Goal: Feedback & Contribution: Contribute content

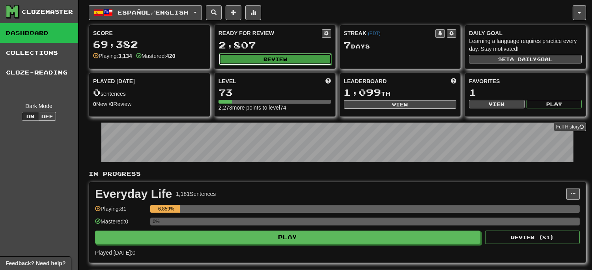
click at [274, 58] on button "Review" at bounding box center [275, 59] width 113 height 12
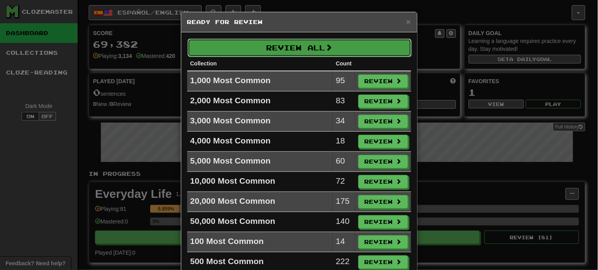
click at [308, 45] on button "Review All" at bounding box center [300, 48] width 224 height 18
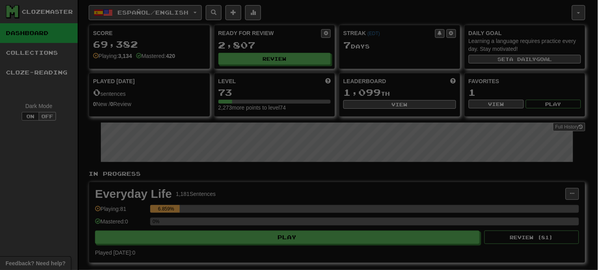
select select "**"
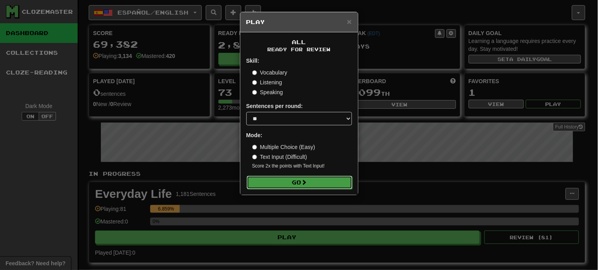
click at [317, 183] on button "Go" at bounding box center [300, 182] width 106 height 13
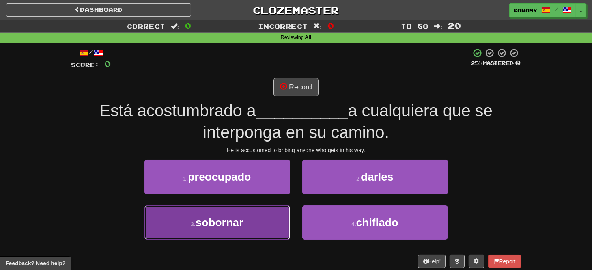
click at [254, 215] on button "3 . sobornar" at bounding box center [217, 222] width 146 height 34
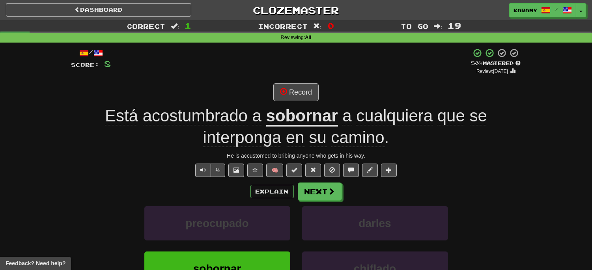
click at [519, 117] on div "Está acostumbrado a sobornar a cualquiera que se interponga en su camino ." at bounding box center [295, 126] width 449 height 43
click at [196, 167] on button "Text-to-speech controls" at bounding box center [203, 170] width 16 height 13
click at [300, 93] on button "Record" at bounding box center [295, 92] width 45 height 18
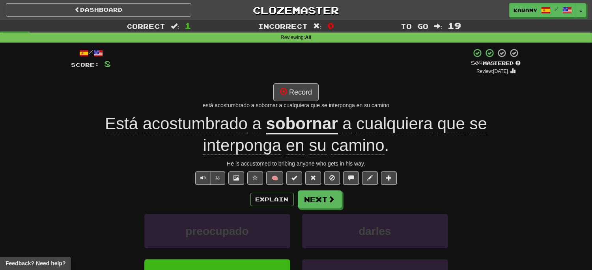
click at [325, 126] on u "sobornar" at bounding box center [302, 124] width 72 height 20
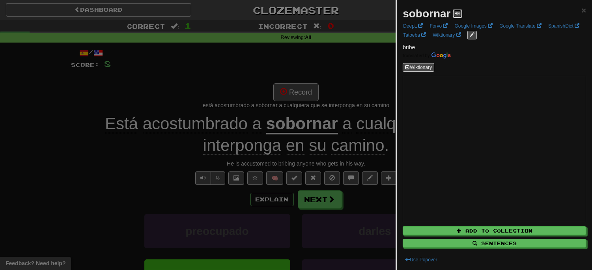
click at [456, 15] on span at bounding box center [457, 13] width 5 height 5
click at [149, 183] on div at bounding box center [296, 135] width 592 height 270
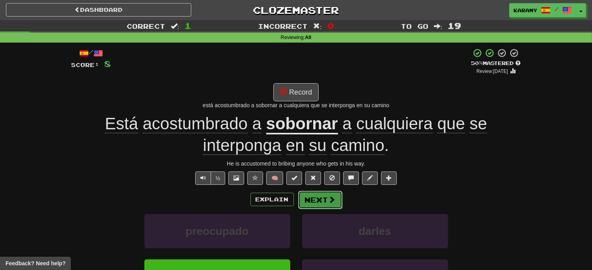
click at [328, 200] on span at bounding box center [331, 199] width 7 height 7
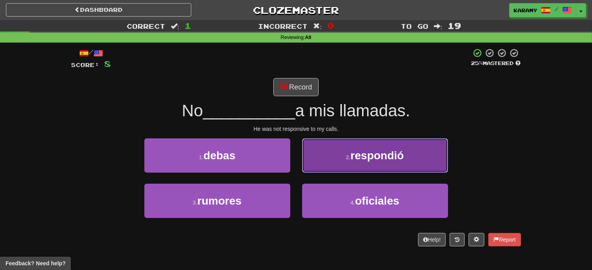
click at [423, 164] on button "2 . respondió" at bounding box center [375, 155] width 146 height 34
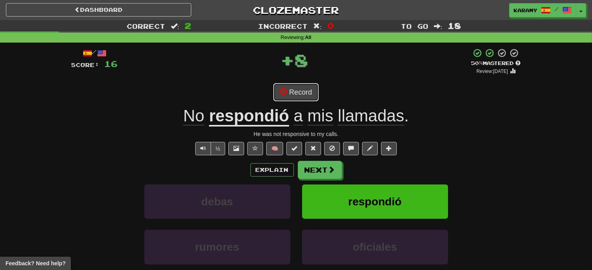
click at [311, 94] on button "Record" at bounding box center [295, 92] width 45 height 18
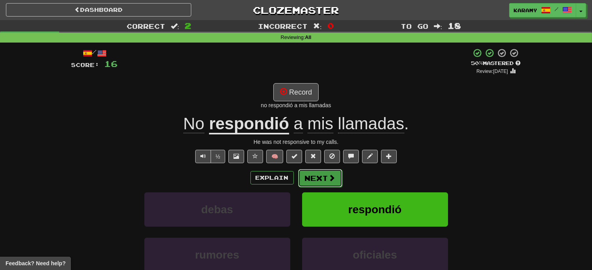
click at [324, 181] on button "Next" at bounding box center [320, 178] width 44 height 18
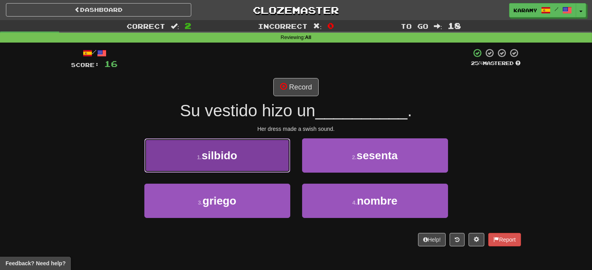
click at [270, 163] on button "1 . silbido" at bounding box center [217, 155] width 146 height 34
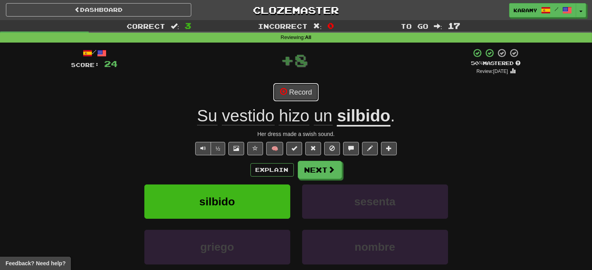
click at [297, 95] on button "Record" at bounding box center [295, 92] width 45 height 18
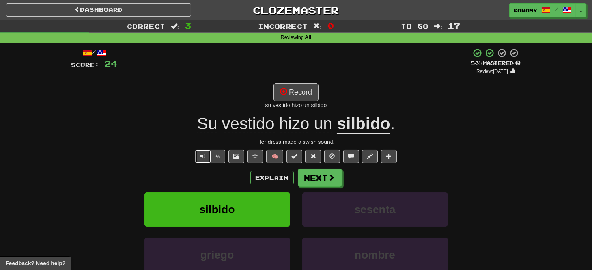
click at [200, 155] on span "Text-to-speech controls" at bounding box center [203, 156] width 6 height 6
click at [308, 95] on button "Record" at bounding box center [295, 92] width 45 height 18
click at [368, 125] on u "silbido" at bounding box center [363, 124] width 53 height 20
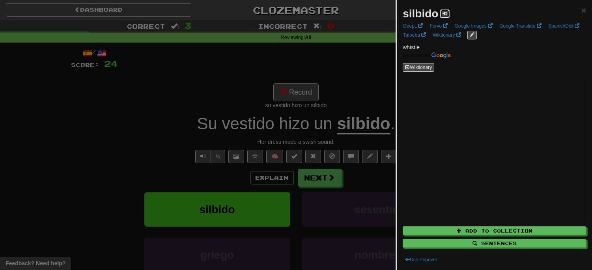
click at [441, 11] on button at bounding box center [444, 13] width 9 height 9
click at [387, 95] on div at bounding box center [296, 135] width 592 height 270
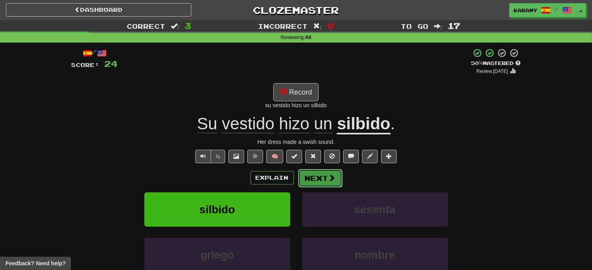
click at [330, 175] on span at bounding box center [331, 177] width 7 height 7
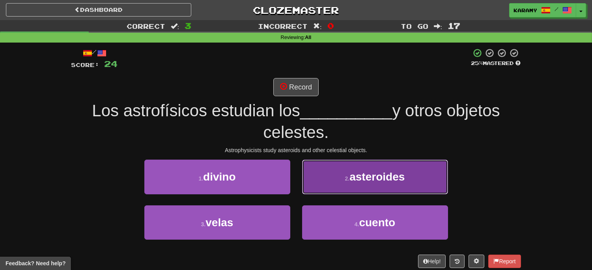
click at [422, 184] on button "2 . asteroides" at bounding box center [375, 177] width 146 height 34
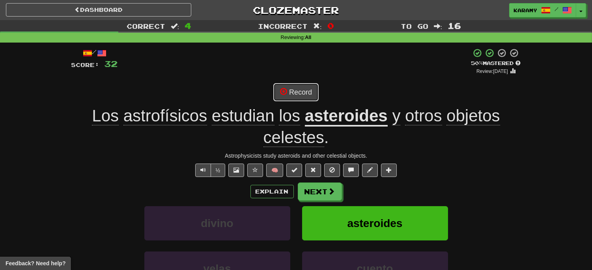
click at [294, 95] on button "Record" at bounding box center [295, 92] width 45 height 18
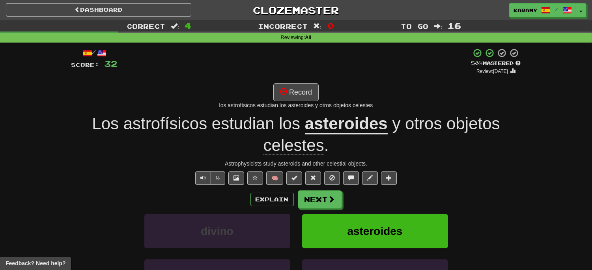
click at [358, 124] on u "asteroides" at bounding box center [346, 124] width 83 height 20
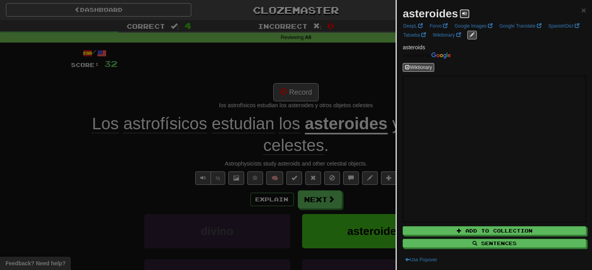
click at [463, 11] on span at bounding box center [464, 13] width 5 height 5
click at [356, 93] on div at bounding box center [296, 135] width 592 height 270
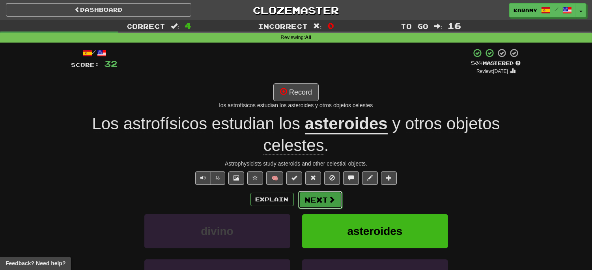
click at [328, 201] on span at bounding box center [331, 199] width 7 height 7
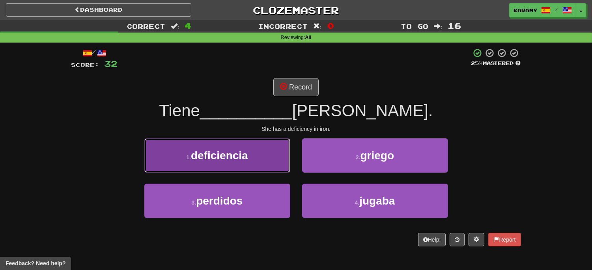
click at [255, 158] on button "1 . deficiencia" at bounding box center [217, 155] width 146 height 34
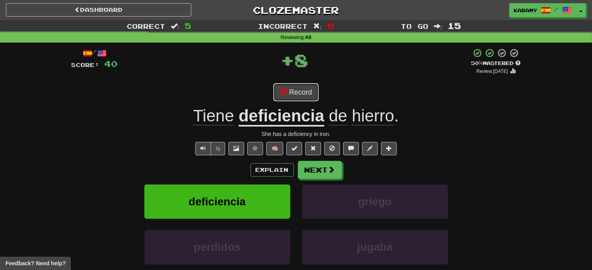
click at [313, 97] on button "Record" at bounding box center [295, 92] width 45 height 18
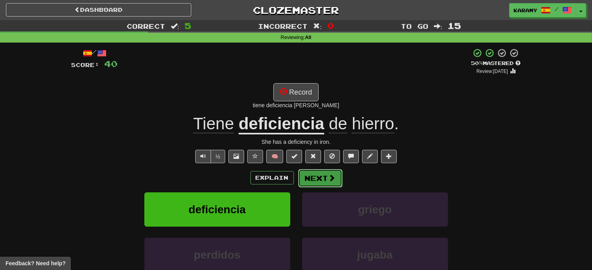
click at [320, 180] on button "Next" at bounding box center [320, 178] width 44 height 18
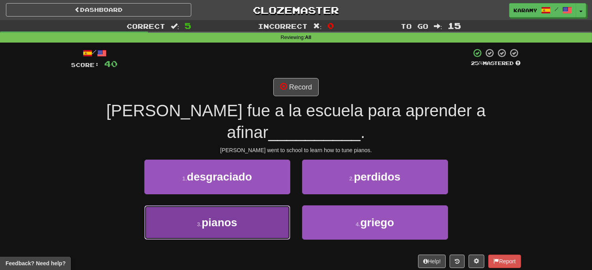
click at [232, 216] on span "pianos" at bounding box center [218, 222] width 35 height 12
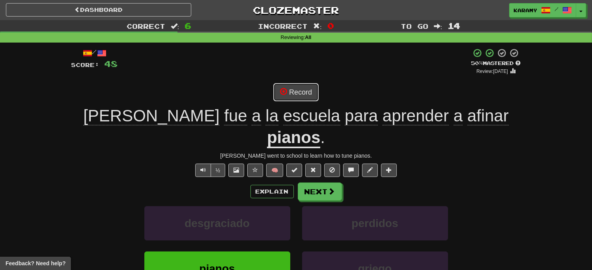
click at [303, 93] on button "Record" at bounding box center [295, 92] width 45 height 18
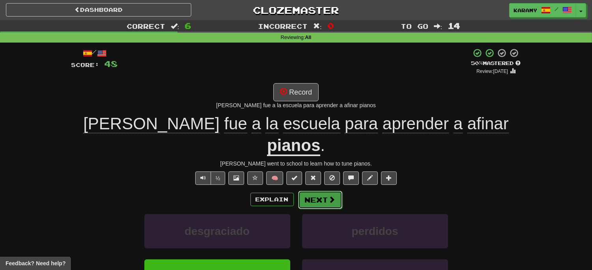
click at [332, 191] on button "Next" at bounding box center [320, 200] width 44 height 18
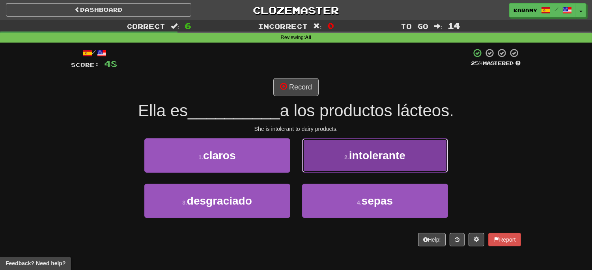
click at [371, 157] on span "intolerante" at bounding box center [377, 155] width 56 height 12
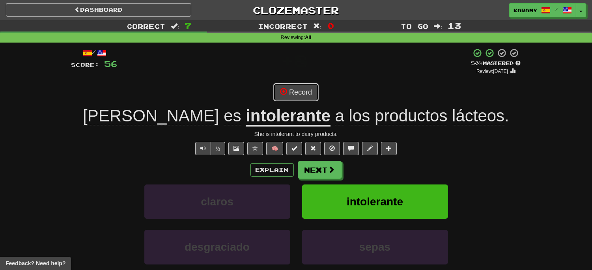
click at [309, 97] on button "Record" at bounding box center [295, 92] width 45 height 18
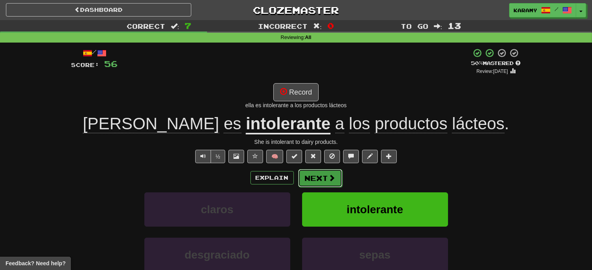
click at [332, 181] on span at bounding box center [331, 177] width 7 height 7
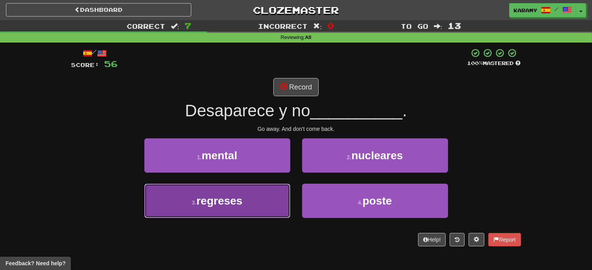
click at [251, 202] on button "3 . regreses" at bounding box center [217, 201] width 146 height 34
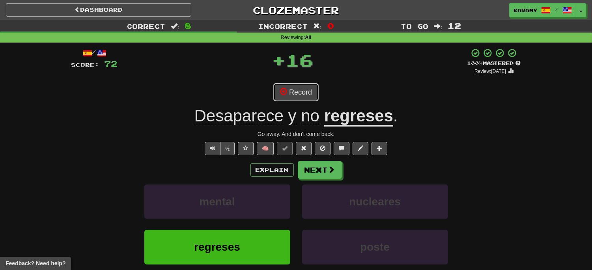
click at [309, 95] on button "Record" at bounding box center [295, 92] width 45 height 18
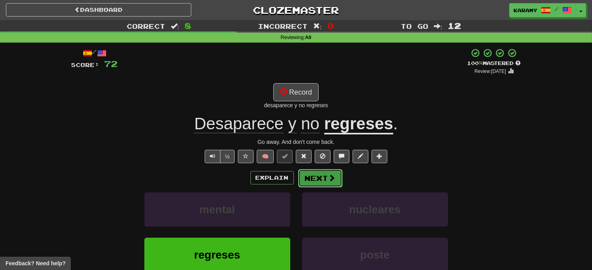
click at [324, 177] on button "Next" at bounding box center [320, 178] width 44 height 18
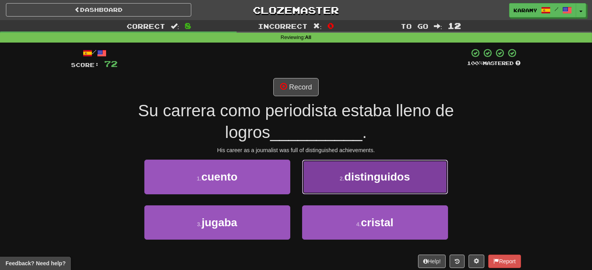
click at [425, 188] on button "2 . distinguidos" at bounding box center [375, 177] width 146 height 34
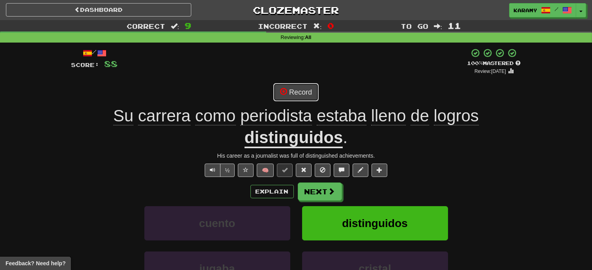
click at [305, 97] on button "Record" at bounding box center [295, 92] width 45 height 18
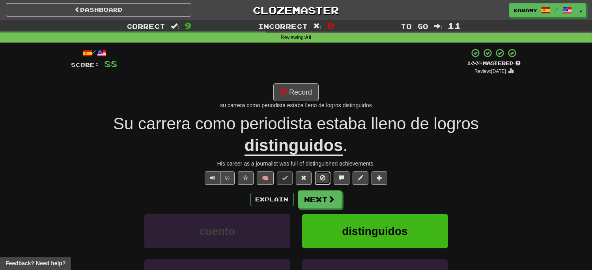
click at [318, 179] on button at bounding box center [323, 177] width 16 height 13
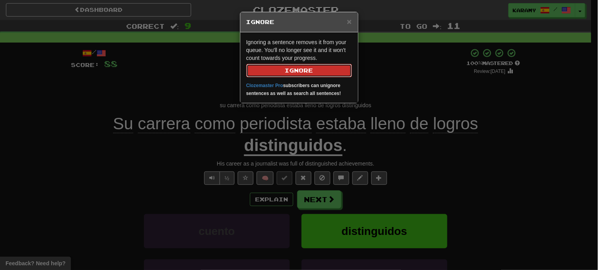
click at [328, 68] on button "Ignore" at bounding box center [299, 70] width 106 height 13
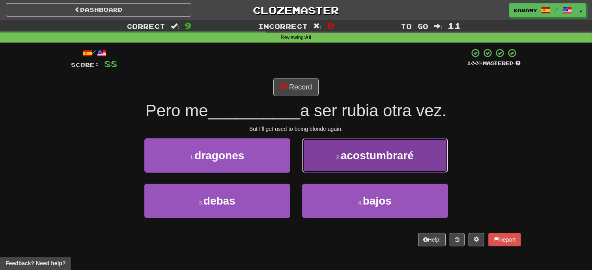
click at [433, 155] on button "2 . acostumbraré" at bounding box center [375, 155] width 146 height 34
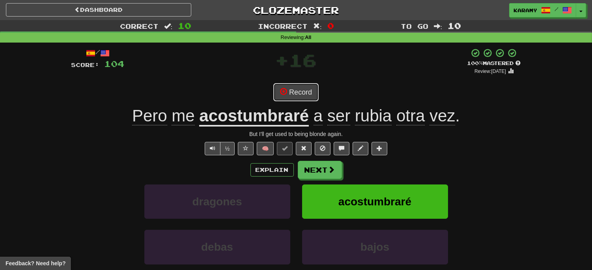
click at [311, 91] on button "Record" at bounding box center [295, 92] width 45 height 18
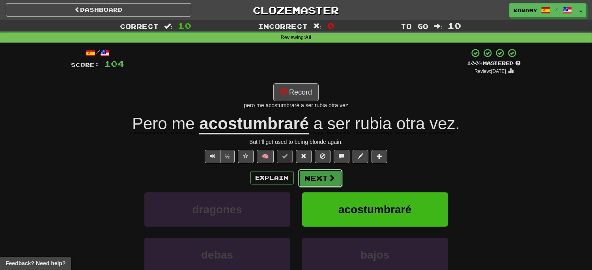
click at [324, 183] on button "Next" at bounding box center [320, 178] width 44 height 18
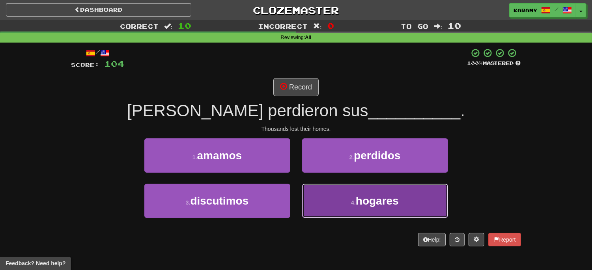
click at [382, 199] on span "hogares" at bounding box center [377, 201] width 43 height 12
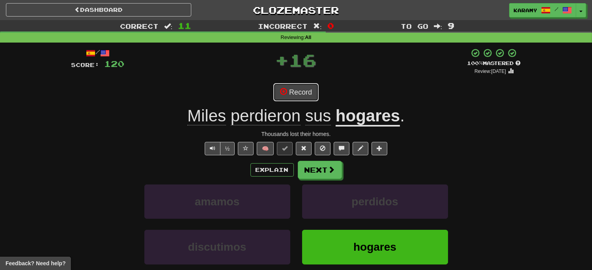
click at [310, 95] on button "Record" at bounding box center [295, 92] width 45 height 18
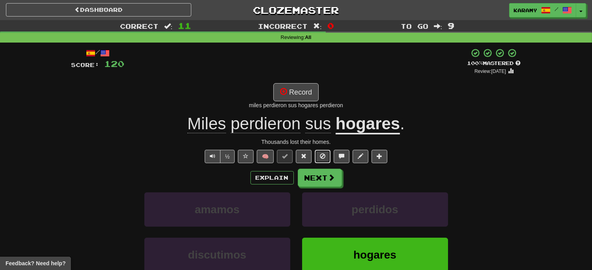
click at [324, 158] on button at bounding box center [323, 156] width 16 height 13
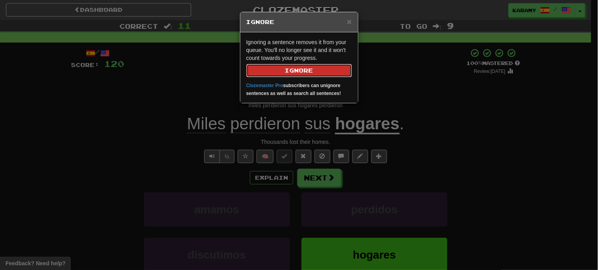
click at [333, 72] on button "Ignore" at bounding box center [299, 70] width 106 height 13
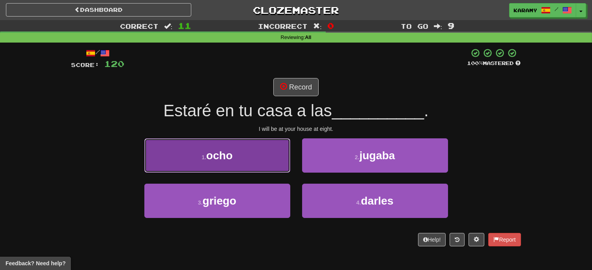
click at [275, 156] on button "1 . ocho" at bounding box center [217, 155] width 146 height 34
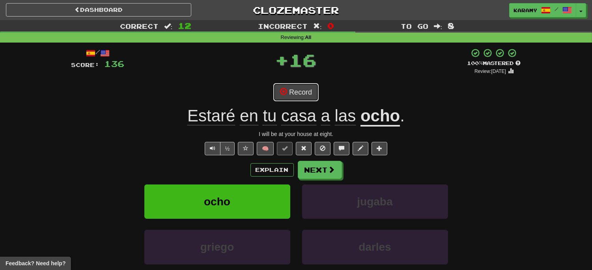
click at [304, 97] on button "Record" at bounding box center [295, 92] width 45 height 18
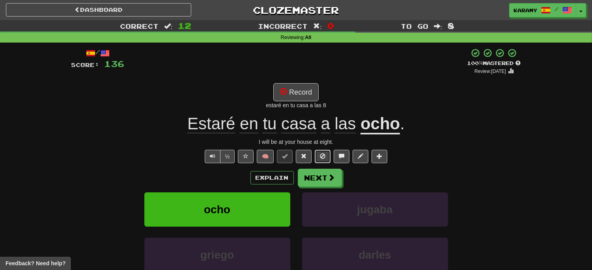
click at [325, 156] on span at bounding box center [323, 156] width 6 height 6
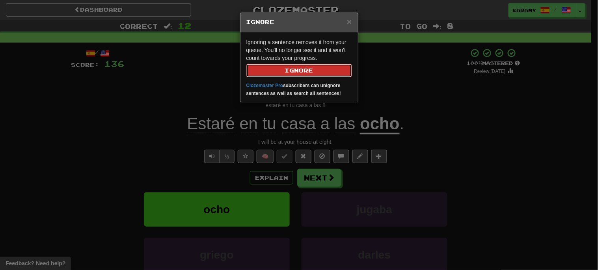
click at [328, 69] on button "Ignore" at bounding box center [299, 70] width 106 height 13
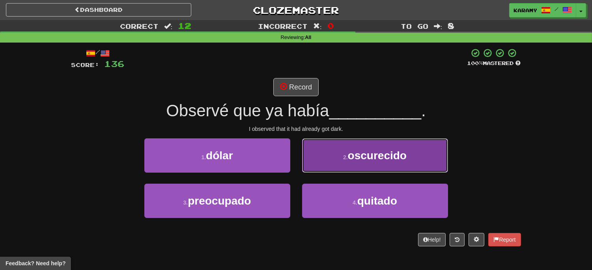
click at [401, 155] on span "oscurecido" at bounding box center [377, 155] width 59 height 12
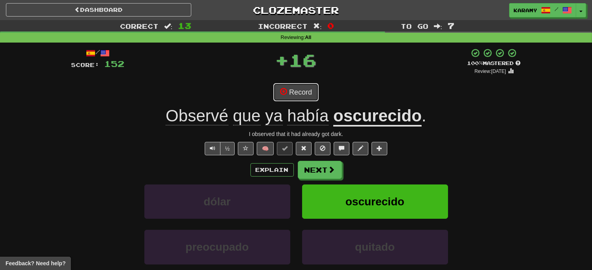
click at [298, 98] on button "Record" at bounding box center [295, 92] width 45 height 18
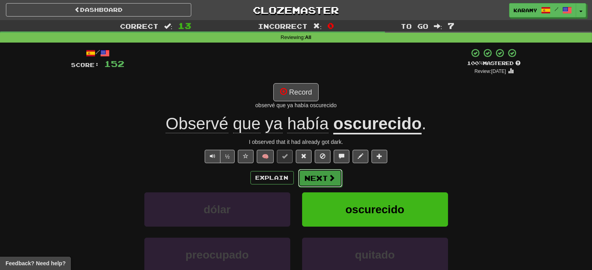
click at [332, 176] on span at bounding box center [331, 177] width 7 height 7
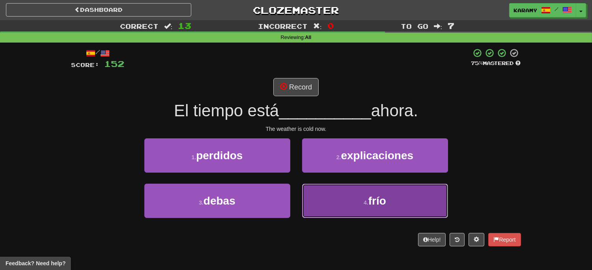
click at [438, 192] on button "4 . frío" at bounding box center [375, 201] width 146 height 34
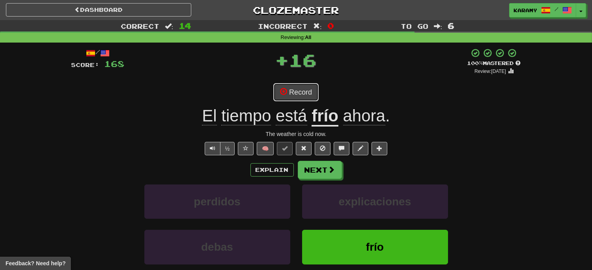
click at [306, 98] on button "Record" at bounding box center [295, 92] width 45 height 18
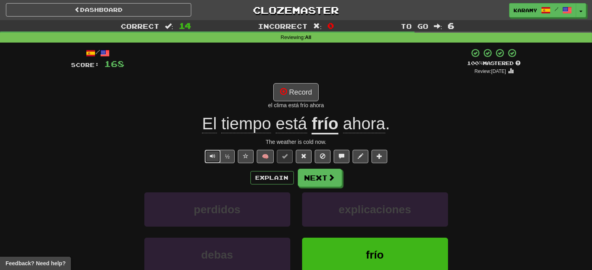
click at [212, 155] on span "Text-to-speech controls" at bounding box center [213, 156] width 6 height 6
click at [300, 93] on button "Record" at bounding box center [295, 92] width 45 height 18
click at [322, 158] on span at bounding box center [323, 156] width 6 height 6
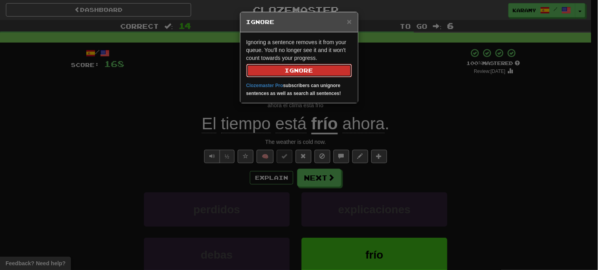
click at [323, 73] on button "Ignore" at bounding box center [299, 70] width 106 height 13
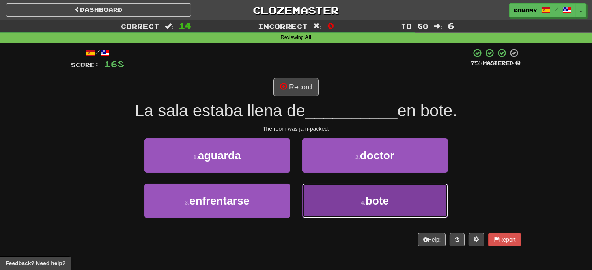
click at [368, 214] on button "4 . bote" at bounding box center [375, 201] width 146 height 34
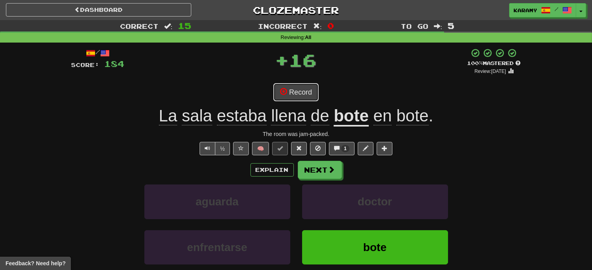
click at [309, 91] on button "Record" at bounding box center [295, 92] width 45 height 18
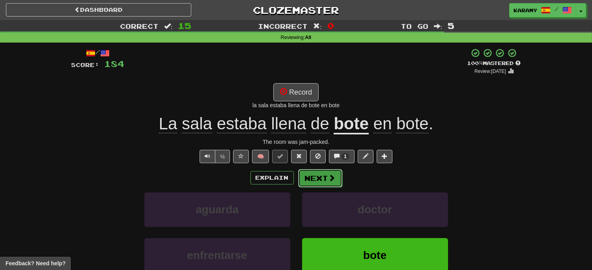
click at [330, 180] on span at bounding box center [331, 177] width 7 height 7
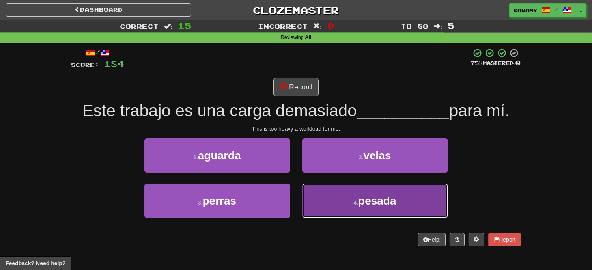
click at [419, 203] on button "4 . pesada" at bounding box center [375, 201] width 146 height 34
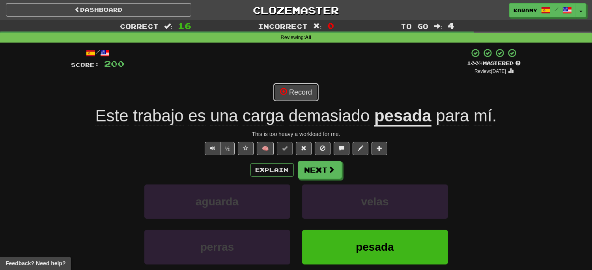
click at [305, 93] on button "Record" at bounding box center [295, 92] width 45 height 18
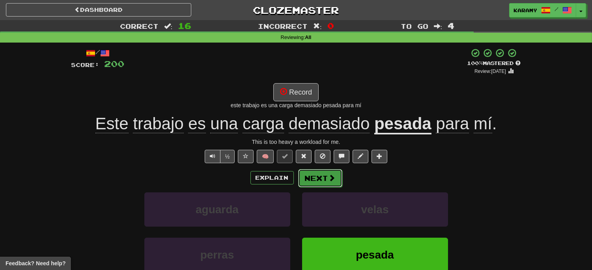
click at [333, 177] on span at bounding box center [331, 177] width 7 height 7
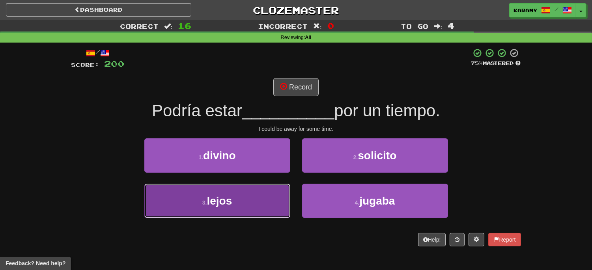
click at [255, 195] on button "3 . lejos" at bounding box center [217, 201] width 146 height 34
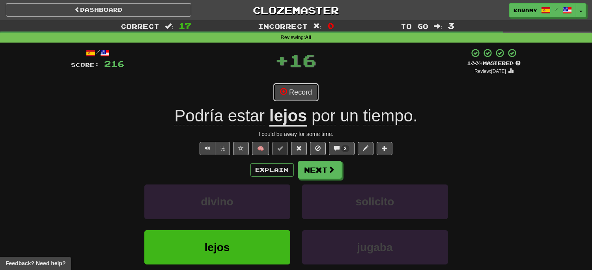
click at [303, 91] on button "Record" at bounding box center [295, 92] width 45 height 18
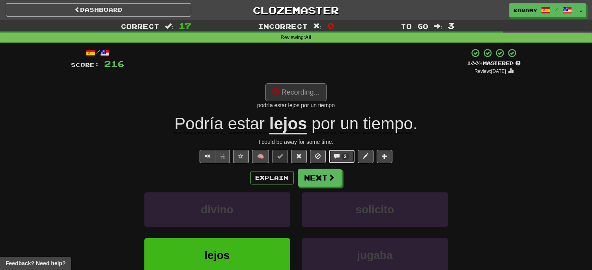
click at [336, 155] on span at bounding box center [337, 156] width 6 height 6
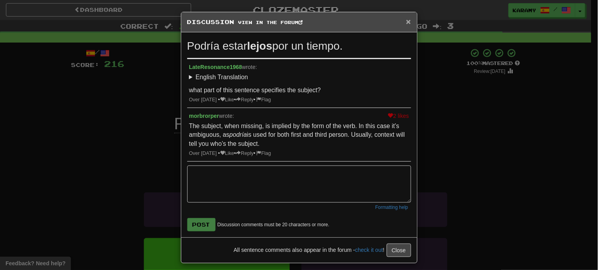
click at [406, 20] on span "×" at bounding box center [408, 21] width 5 height 9
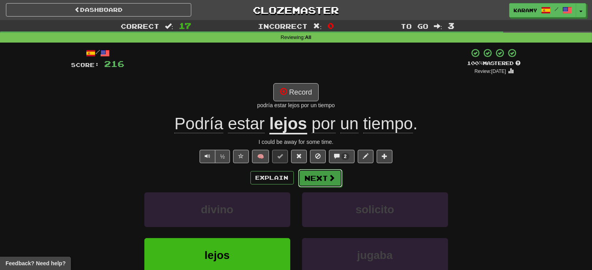
click at [335, 180] on button "Next" at bounding box center [320, 178] width 44 height 18
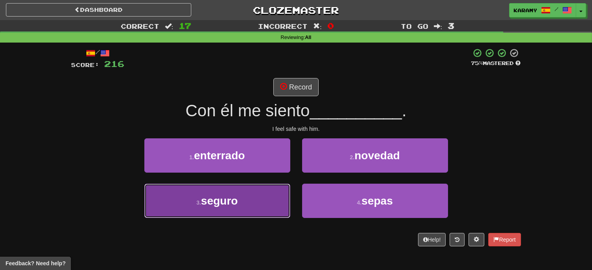
click at [258, 200] on button "3 . seguro" at bounding box center [217, 201] width 146 height 34
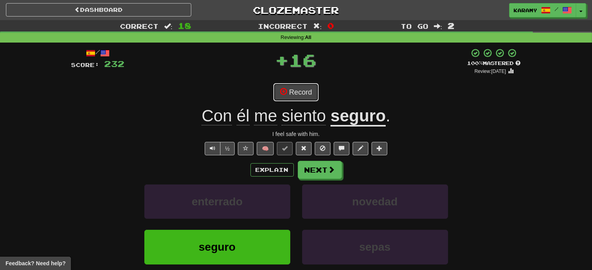
click at [306, 96] on button "Record" at bounding box center [295, 92] width 45 height 18
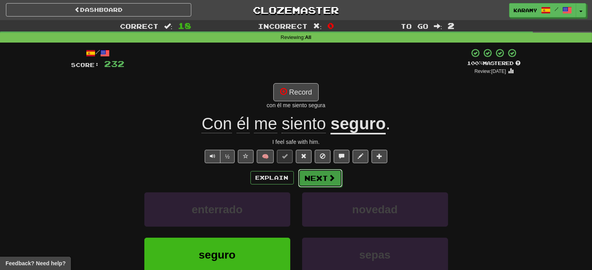
click at [328, 175] on span at bounding box center [331, 177] width 7 height 7
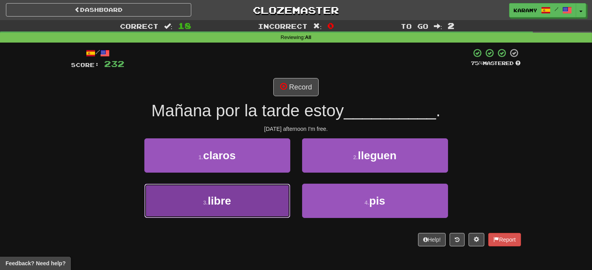
click at [255, 205] on button "3 . libre" at bounding box center [217, 201] width 146 height 34
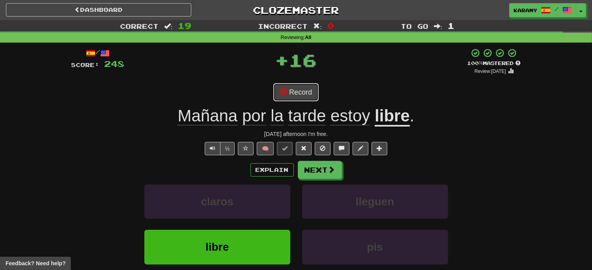
click at [310, 91] on button "Record" at bounding box center [295, 92] width 45 height 18
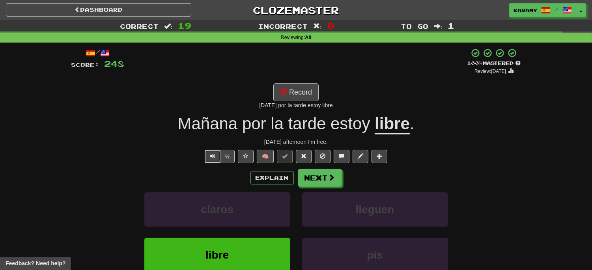
click at [210, 156] on span "Text-to-speech controls" at bounding box center [213, 156] width 6 height 6
click at [309, 95] on button "Record" at bounding box center [295, 92] width 45 height 18
click at [318, 179] on button "Next" at bounding box center [320, 178] width 44 height 18
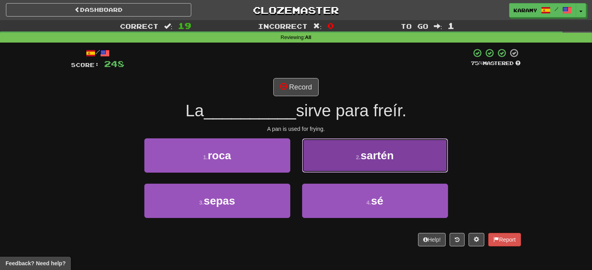
click at [418, 155] on button "2 . sartén" at bounding box center [375, 155] width 146 height 34
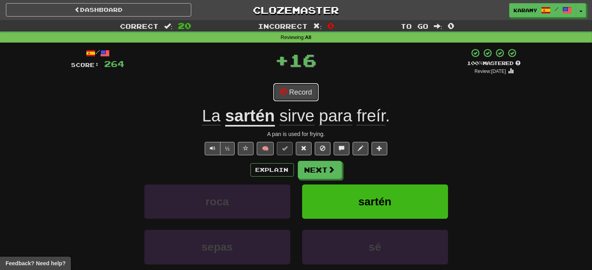
click at [301, 96] on button "Record" at bounding box center [295, 92] width 45 height 18
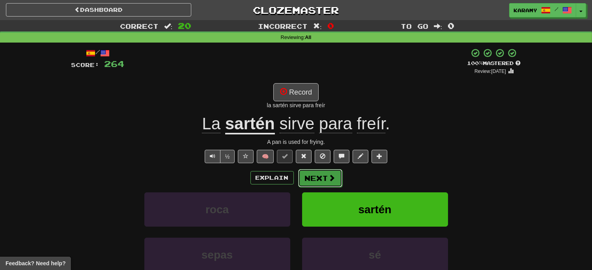
click at [333, 178] on span at bounding box center [331, 177] width 7 height 7
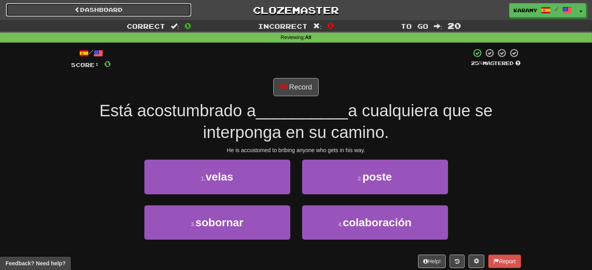
click at [153, 8] on link "Dashboard" at bounding box center [98, 9] width 185 height 13
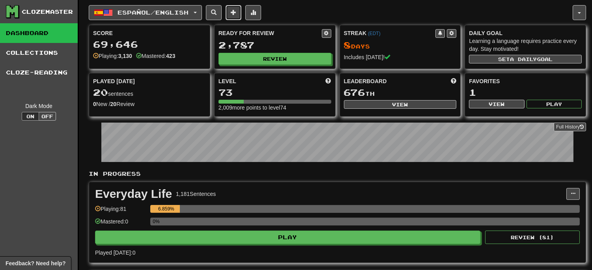
click at [236, 14] on span at bounding box center [234, 12] width 6 height 6
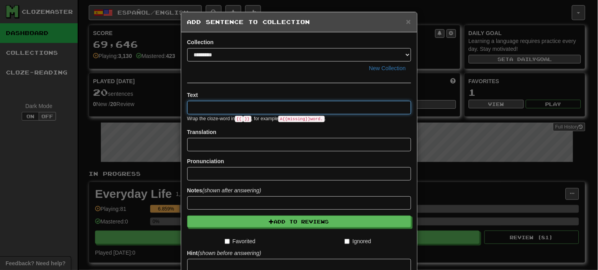
paste input "**********"
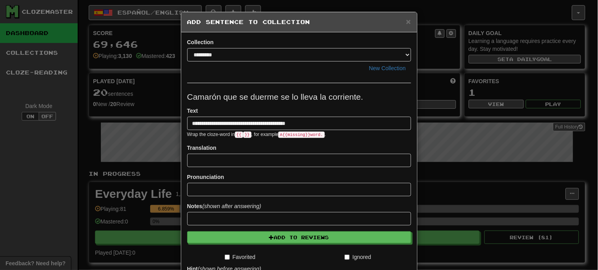
click at [187, 96] on p "Camarón que se duerme se lo lleva la corriente." at bounding box center [299, 97] width 224 height 12
click at [317, 95] on p "Camarón que se duerme se lo lleva la corriente." at bounding box center [299, 97] width 224 height 12
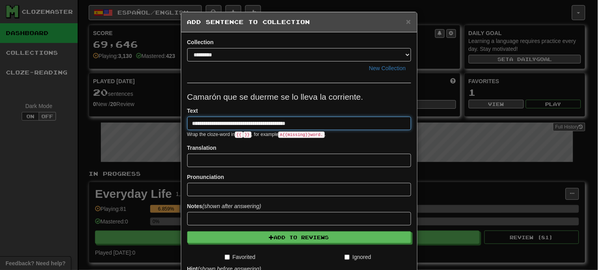
click at [276, 123] on input "**********" at bounding box center [299, 123] width 224 height 13
click at [279, 121] on input "**********" at bounding box center [299, 123] width 224 height 13
click at [278, 121] on input "**********" at bounding box center [299, 123] width 224 height 13
click at [310, 121] on input "**********" at bounding box center [299, 123] width 224 height 13
click at [309, 125] on input "**********" at bounding box center [299, 123] width 224 height 13
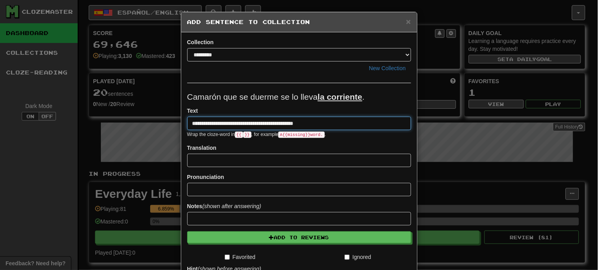
scroll to position [44, 0]
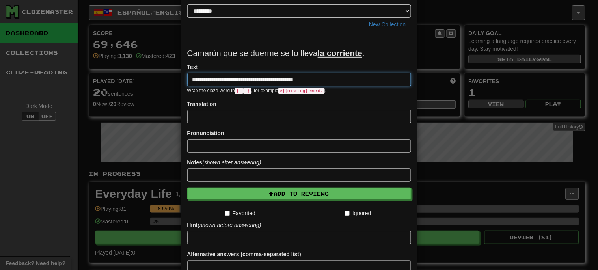
type input "**********"
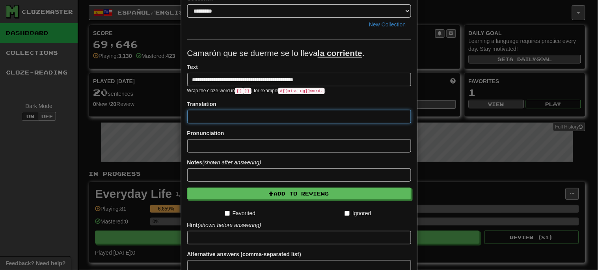
click at [217, 117] on input at bounding box center [299, 116] width 224 height 13
type input "*"
click at [211, 116] on input "**********" at bounding box center [299, 116] width 224 height 13
click at [300, 115] on input "**********" at bounding box center [299, 116] width 224 height 13
paste input "**********"
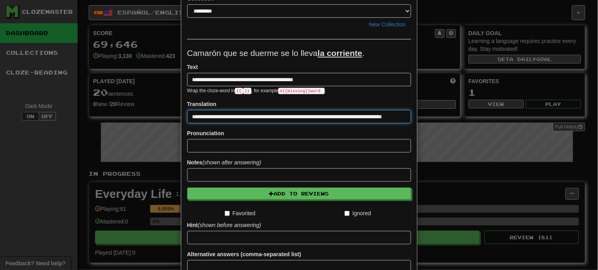
scroll to position [0, 13]
click at [276, 116] on input "**********" at bounding box center [299, 116] width 224 height 13
drag, startPoint x: 355, startPoint y: 115, endPoint x: 369, endPoint y: 102, distance: 20.1
click at [355, 115] on input "**********" at bounding box center [299, 116] width 224 height 13
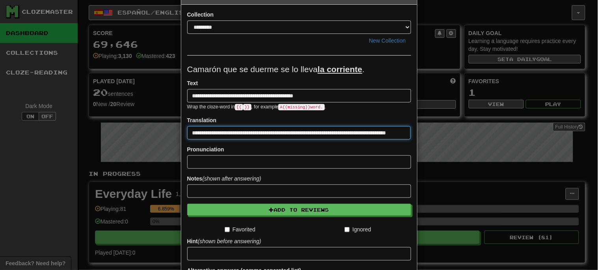
scroll to position [115, 0]
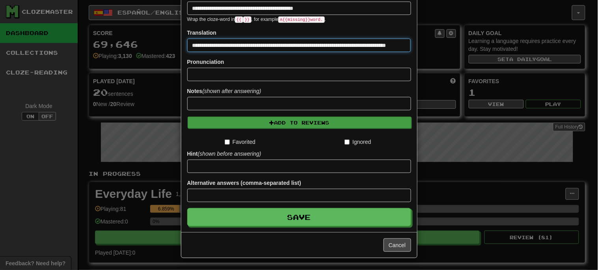
type input "**********"
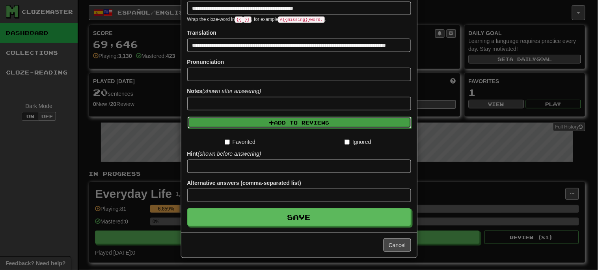
scroll to position [0, 0]
click at [280, 121] on button "Add to Reviews" at bounding box center [300, 123] width 224 height 12
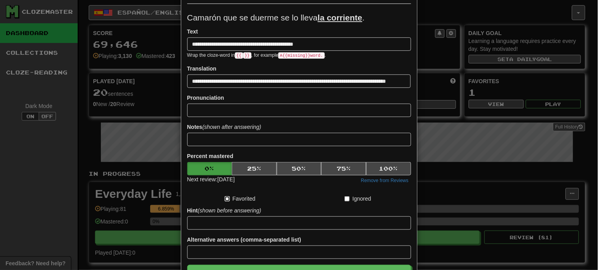
scroll to position [136, 0]
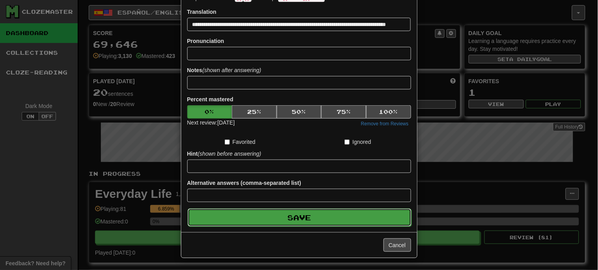
click at [294, 222] on button "Save" at bounding box center [300, 218] width 224 height 18
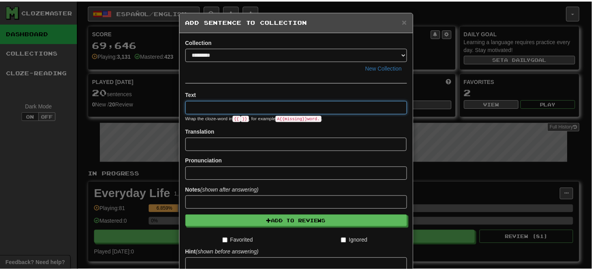
scroll to position [0, 0]
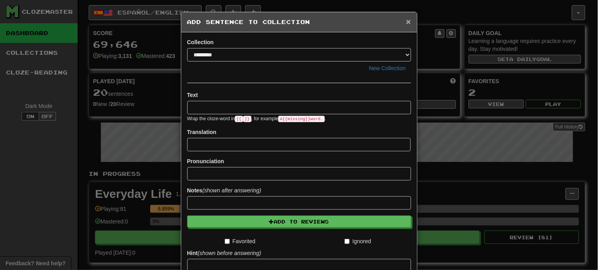
click at [406, 22] on span "×" at bounding box center [408, 21] width 5 height 9
